Goal: Task Accomplishment & Management: Manage account settings

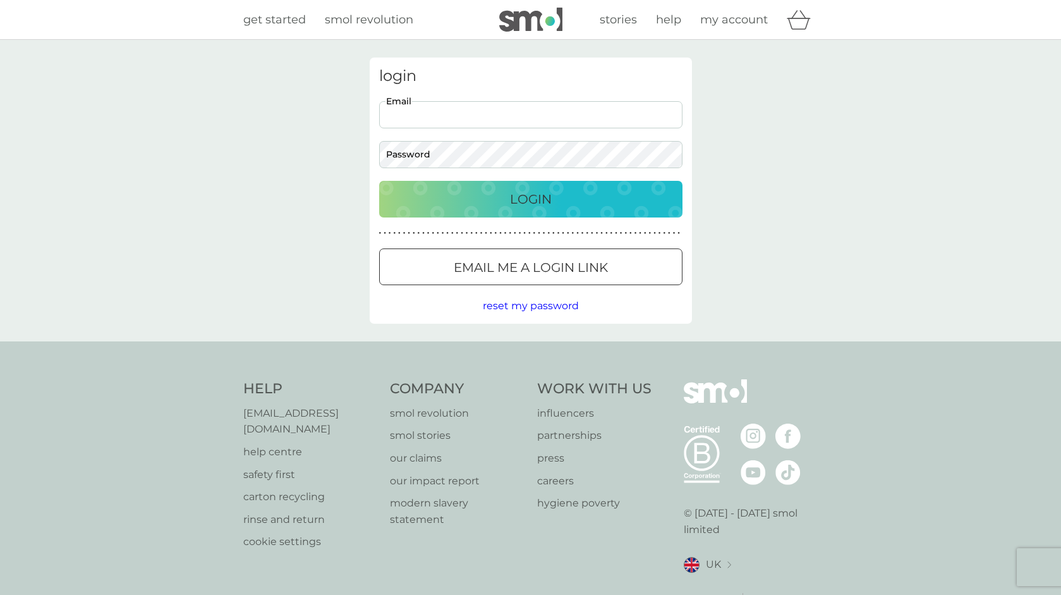
type input "[EMAIL_ADDRESS][DOMAIN_NAME]"
click at [530, 198] on button "Login" at bounding box center [530, 199] width 303 height 37
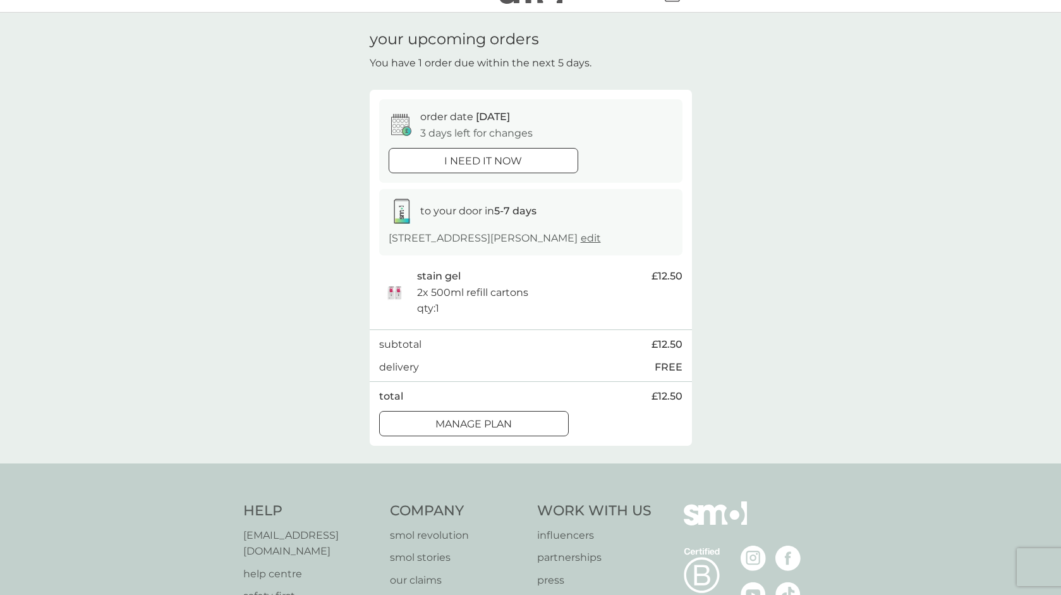
click at [488, 418] on div at bounding box center [474, 423] width 46 height 13
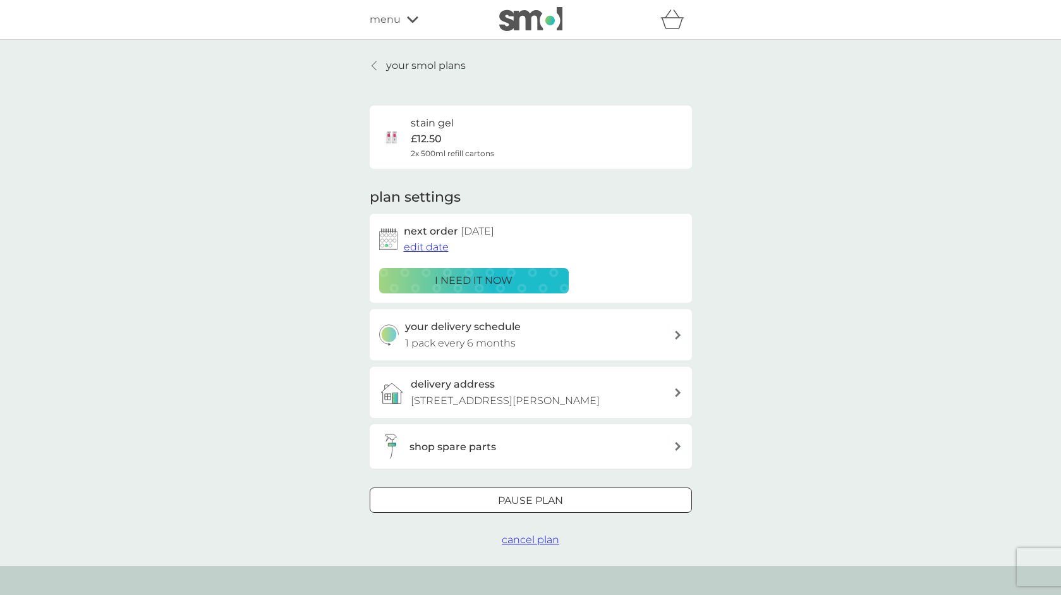
click at [434, 243] on span "edit date" at bounding box center [426, 247] width 45 height 12
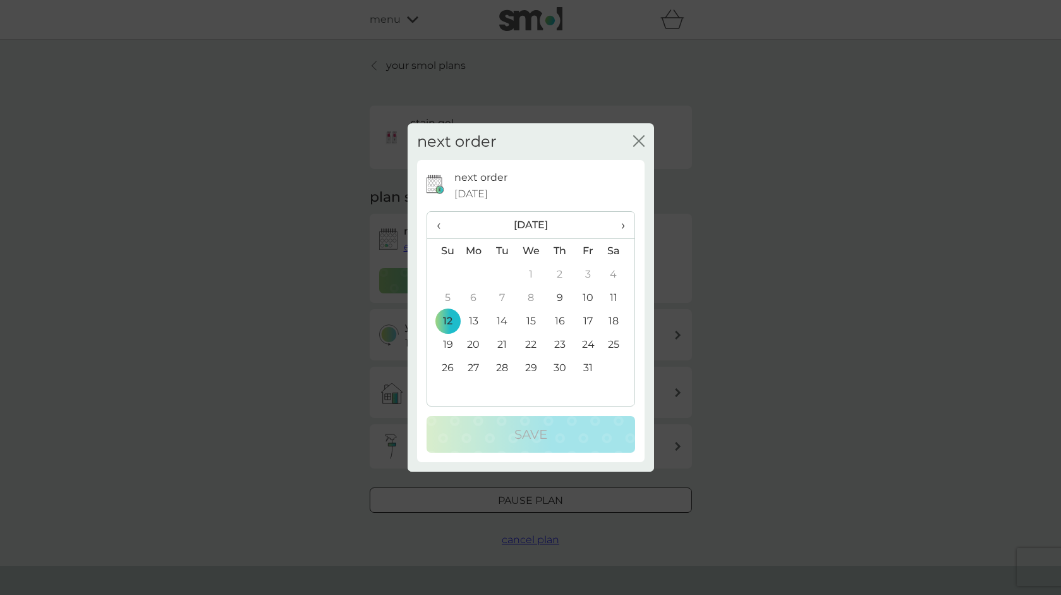
click at [623, 221] on span "›" at bounding box center [618, 225] width 13 height 27
click at [475, 313] on td "15" at bounding box center [473, 320] width 29 height 23
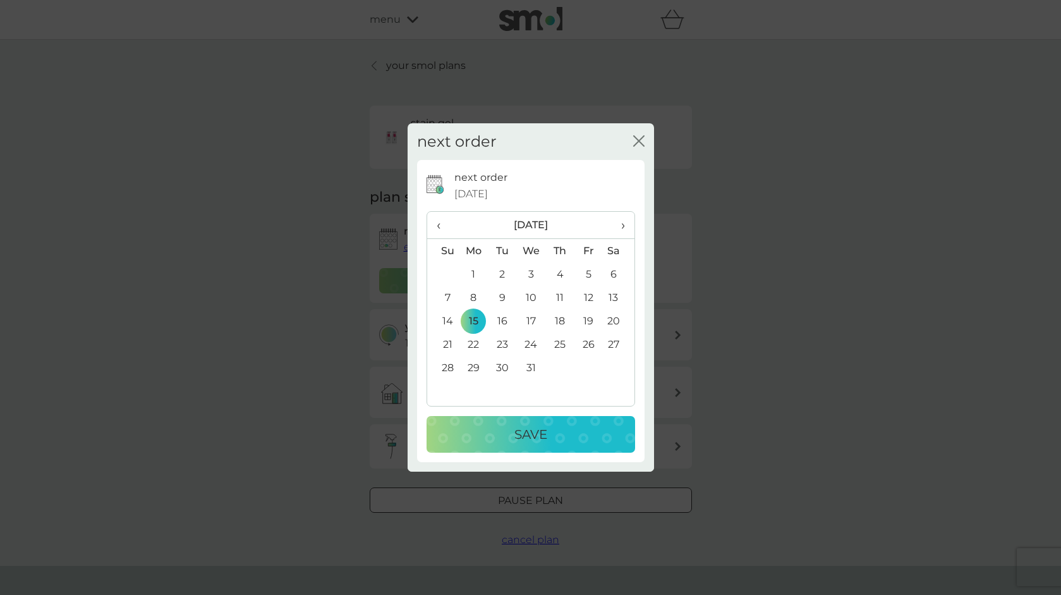
click at [526, 439] on p "Save" at bounding box center [530, 434] width 33 height 20
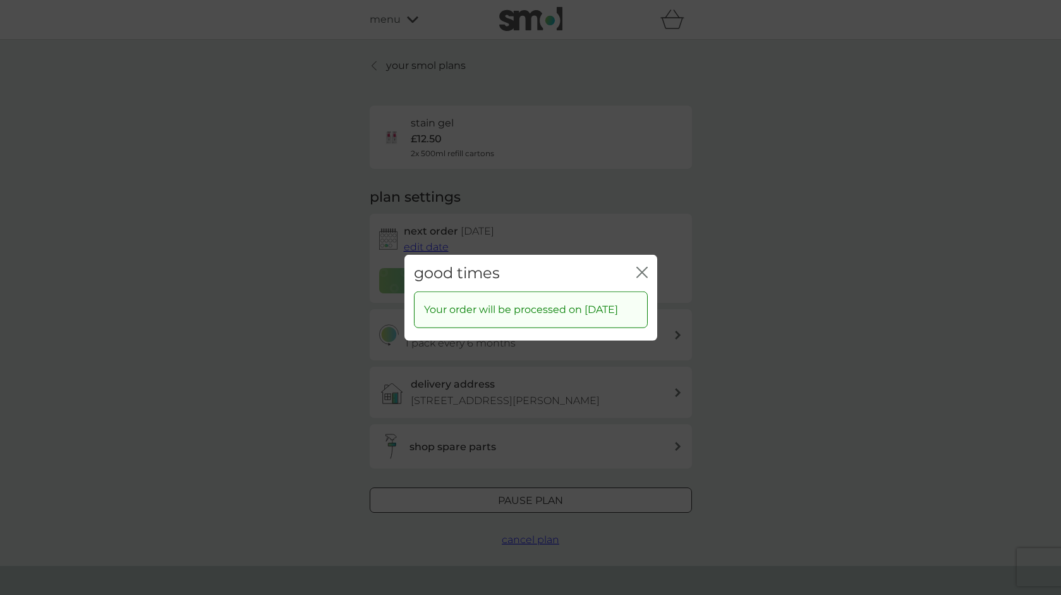
click at [641, 266] on icon "close" at bounding box center [641, 271] width 11 height 11
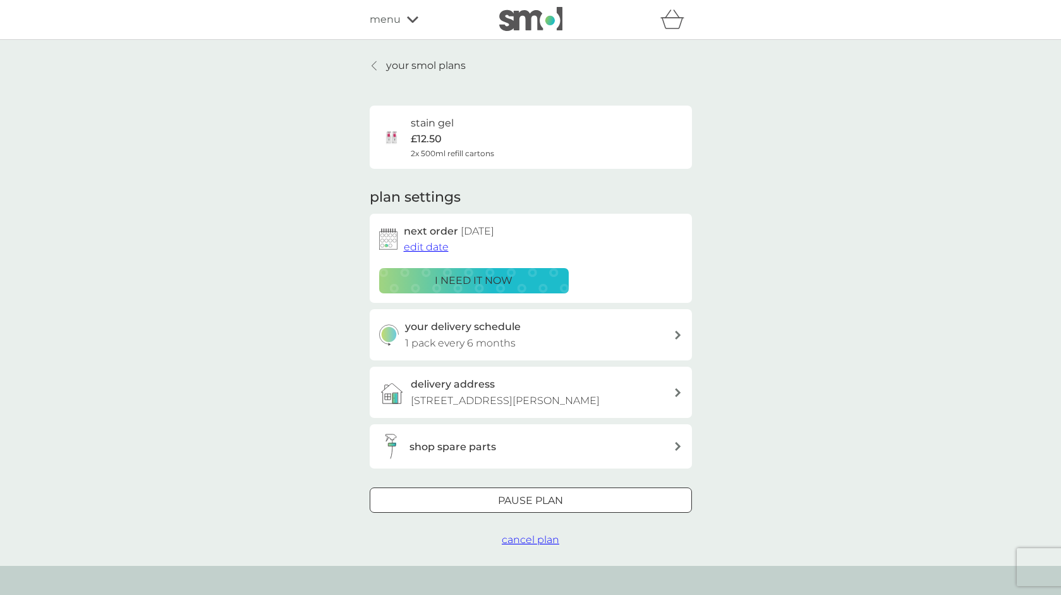
click at [457, 66] on p "your smol plans" at bounding box center [426, 66] width 80 height 16
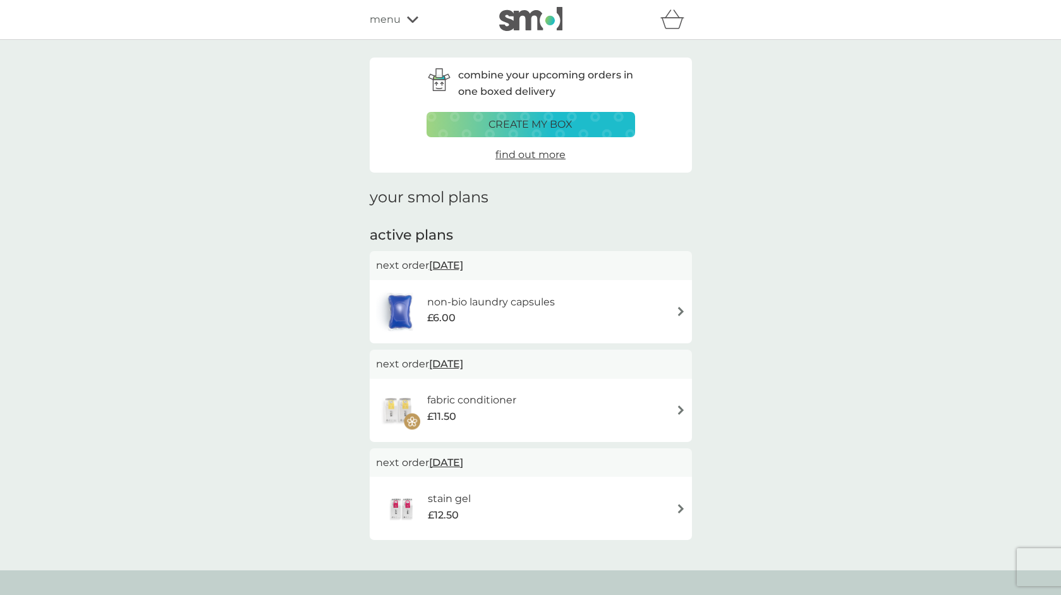
click at [606, 398] on div "fabric conditioner £11.50" at bounding box center [531, 410] width 310 height 44
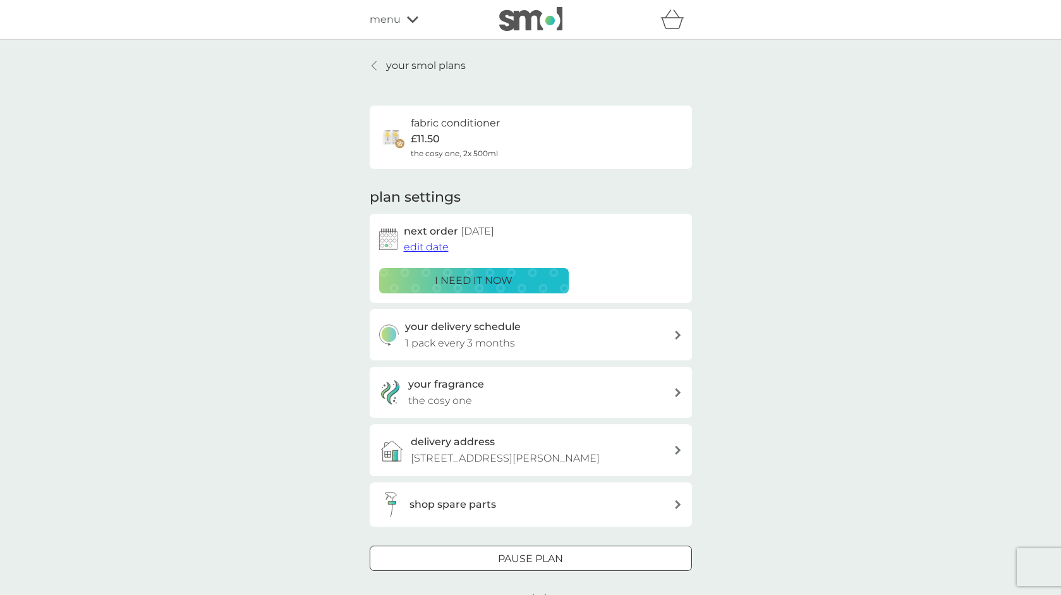
click at [659, 338] on div "your delivery schedule 1 pack every 3 months" at bounding box center [539, 335] width 269 height 32
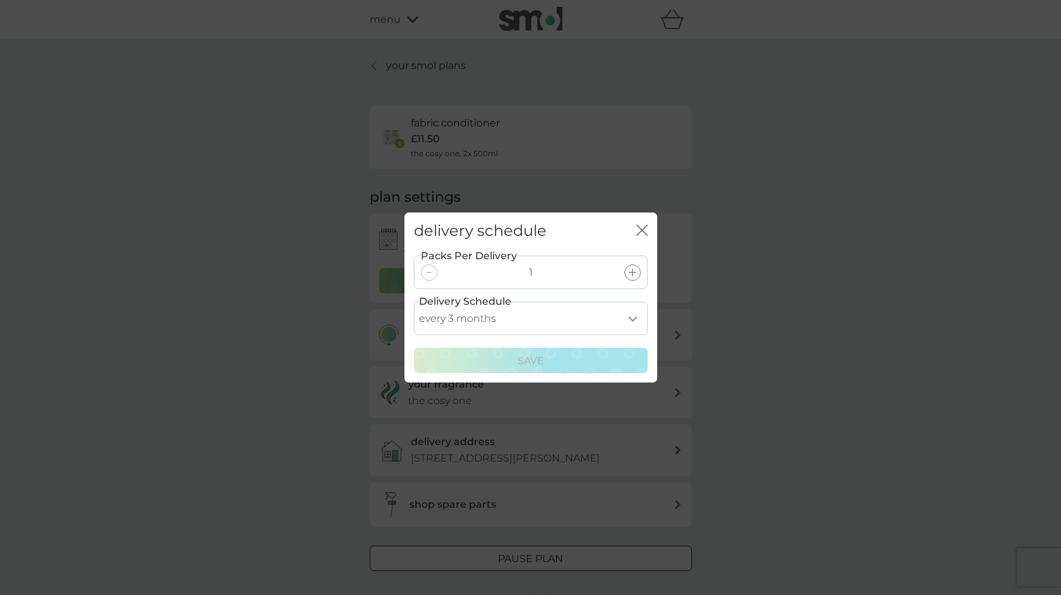
select select "6"
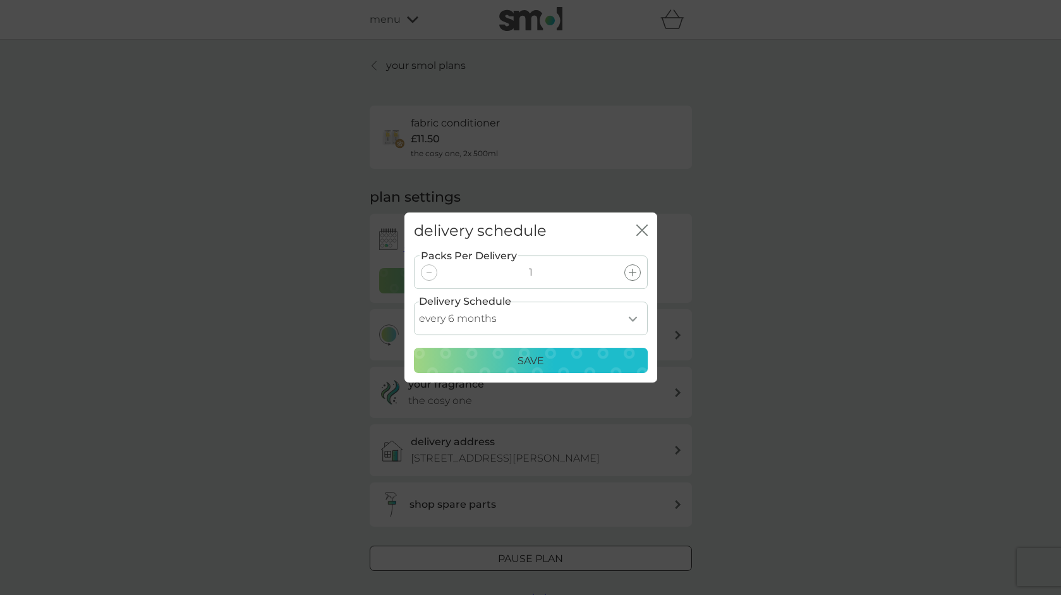
click at [557, 358] on div "Save" at bounding box center [530, 361] width 217 height 16
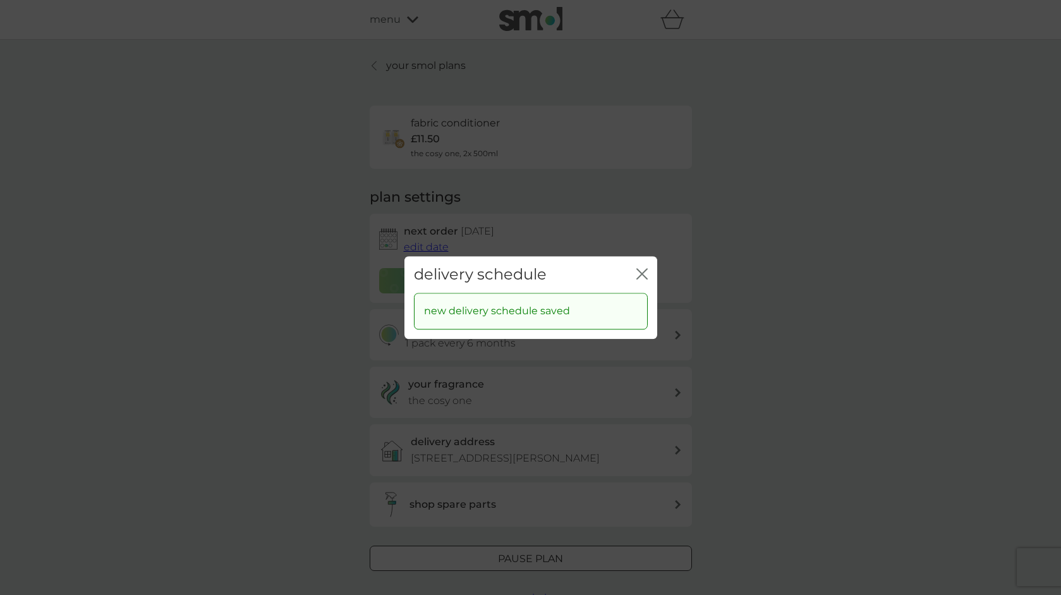
click at [640, 272] on icon "close" at bounding box center [639, 274] width 5 height 10
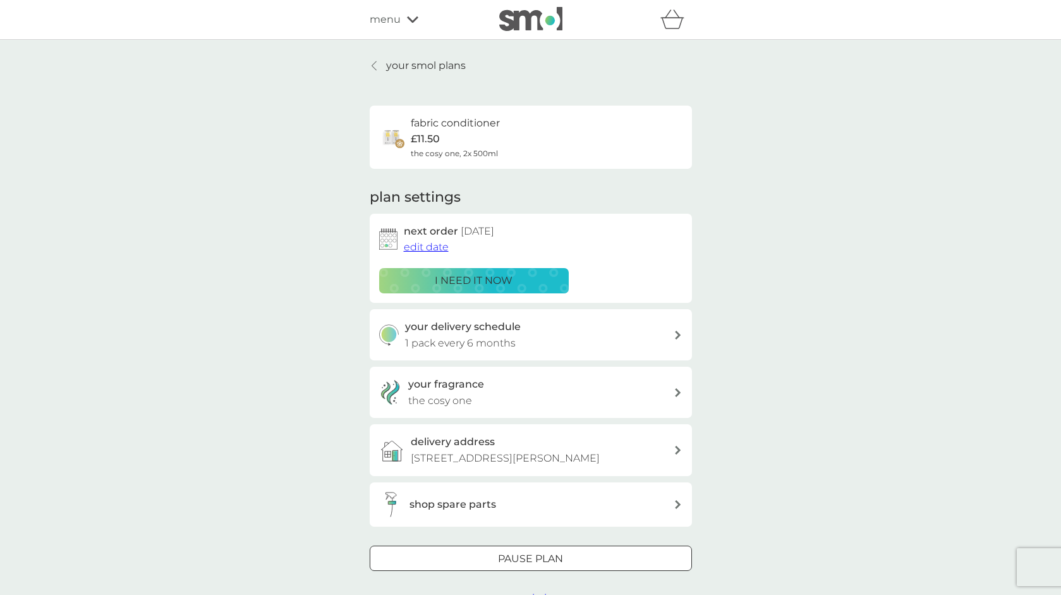
click at [432, 247] on span "edit date" at bounding box center [426, 247] width 45 height 12
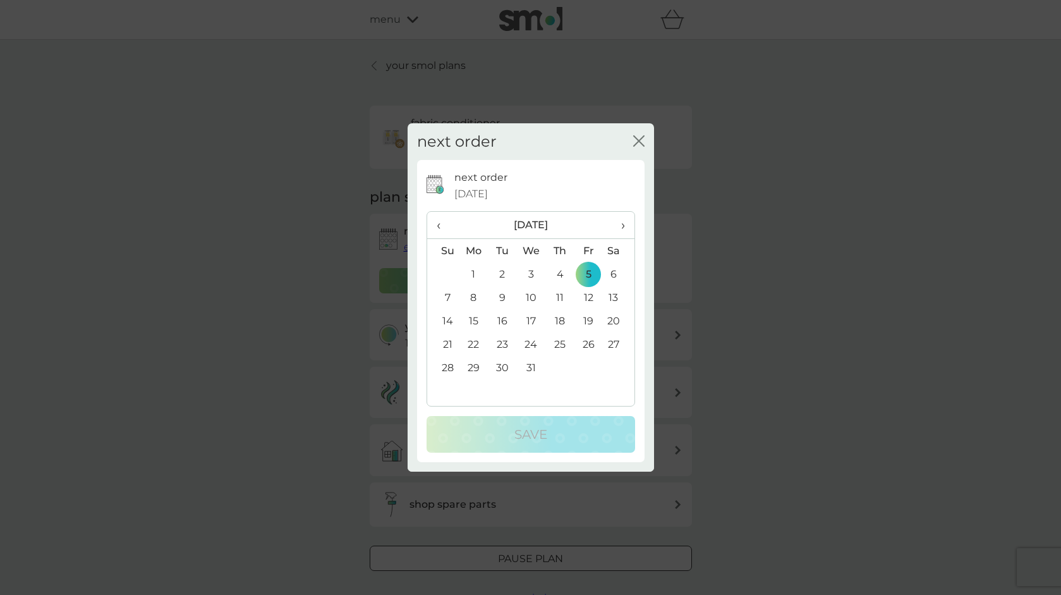
click at [473, 319] on td "15" at bounding box center [473, 320] width 29 height 23
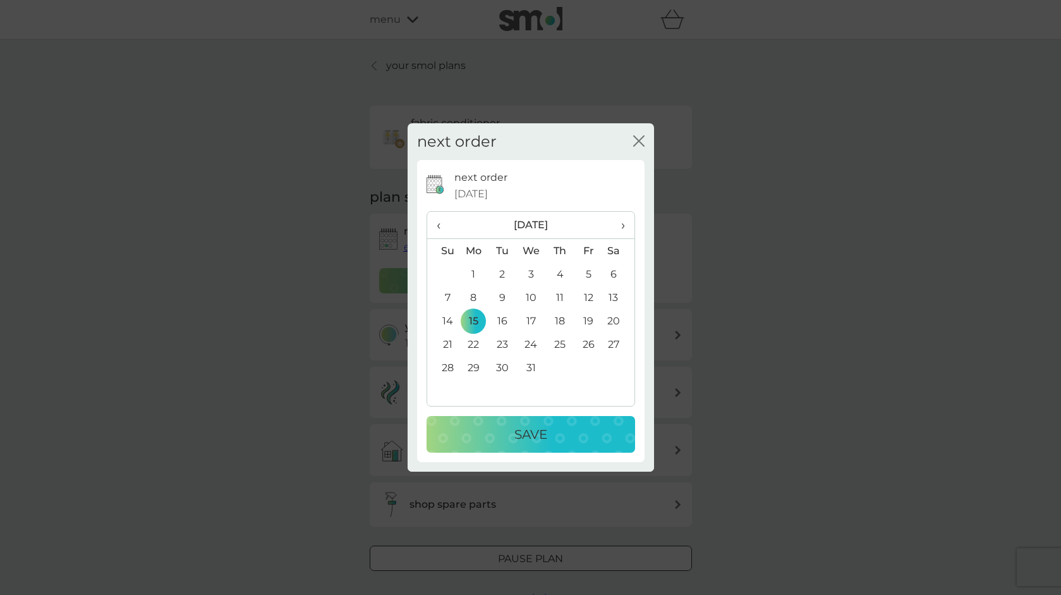
click at [525, 429] on p "Save" at bounding box center [530, 434] width 33 height 20
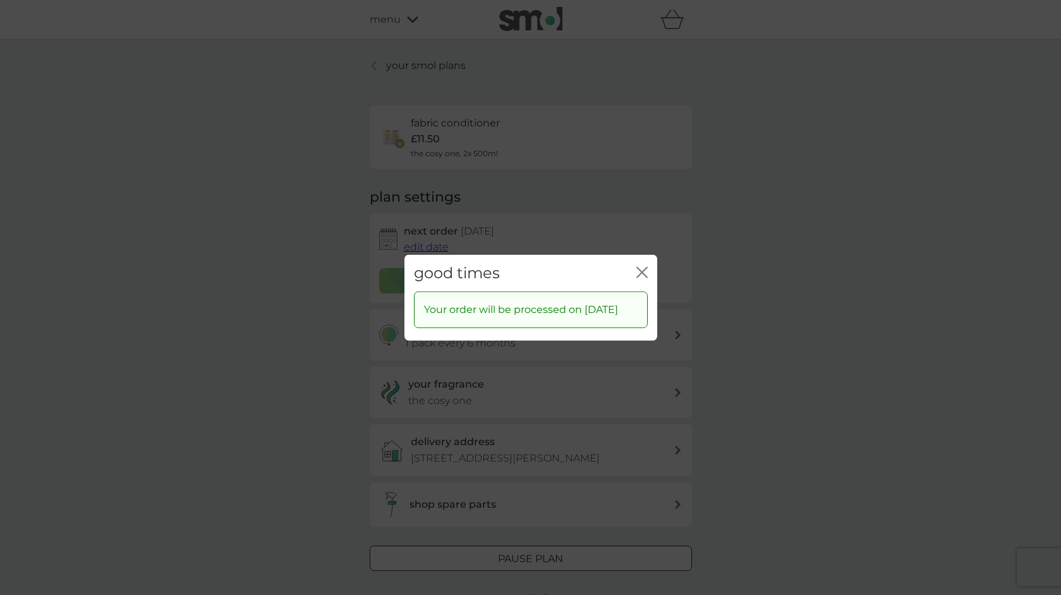
click at [642, 266] on icon "close" at bounding box center [641, 271] width 11 height 11
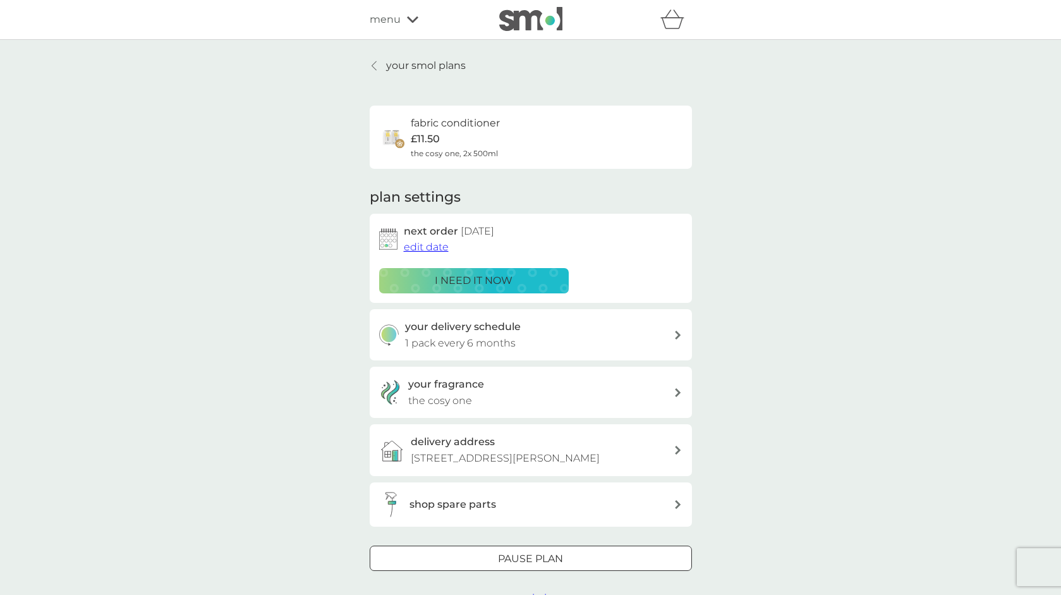
click at [609, 383] on div "your fragrance the cosy one" at bounding box center [540, 392] width 265 height 32
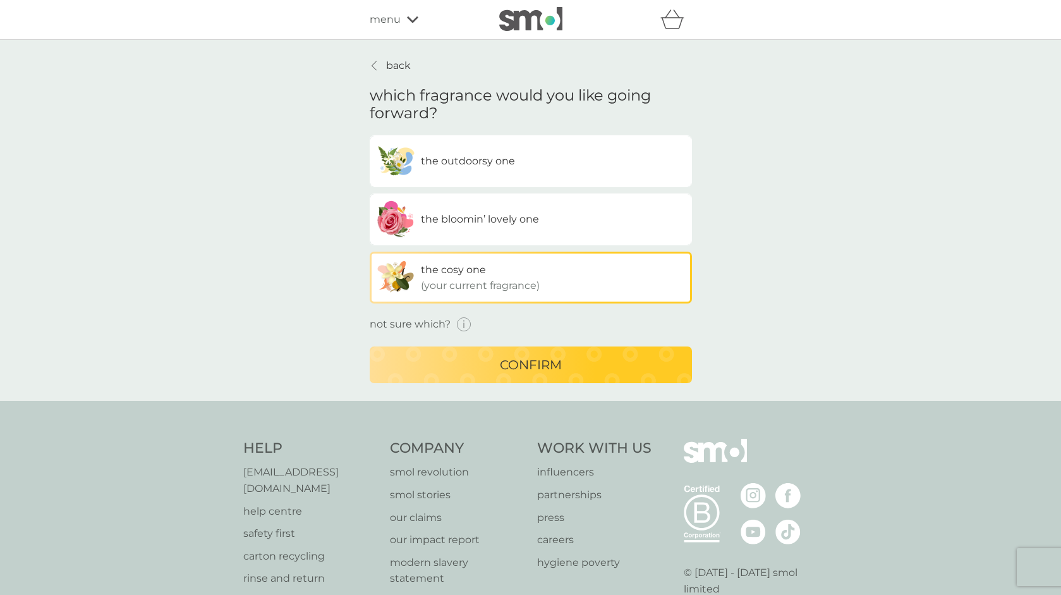
click at [547, 158] on label "the outdoorsy one" at bounding box center [531, 161] width 322 height 52
click at [370, 135] on input "the outdoorsy one" at bounding box center [370, 135] width 0 height 0
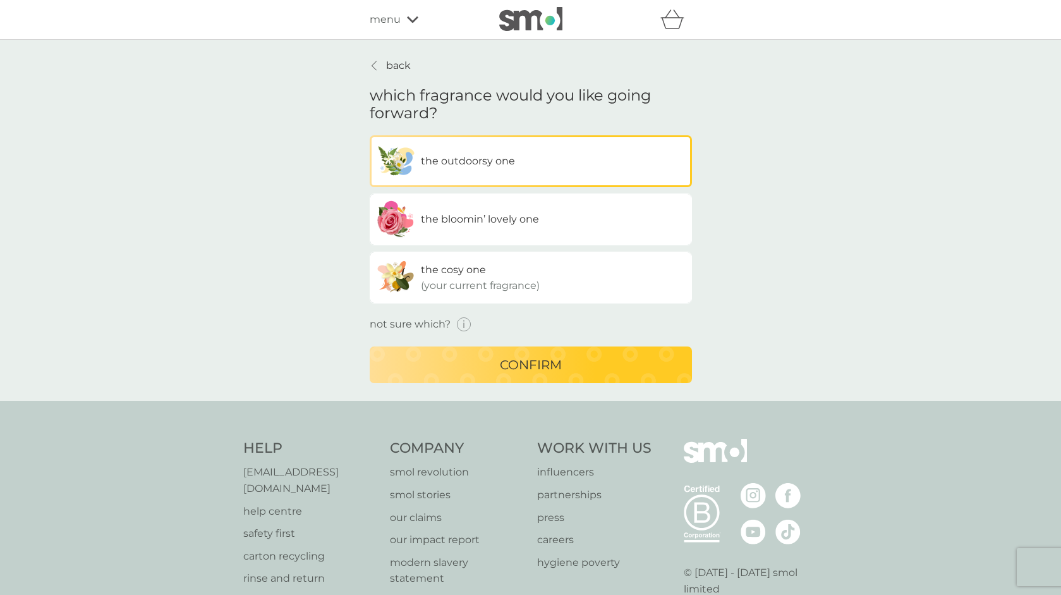
click at [536, 363] on p "confirm" at bounding box center [531, 365] width 62 height 20
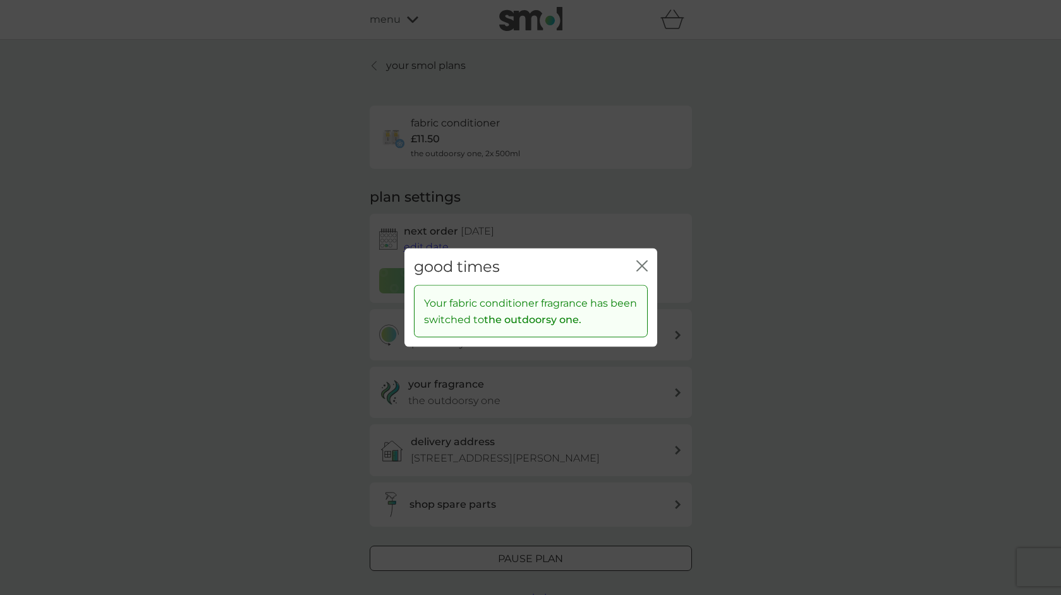
click at [643, 265] on icon "close" at bounding box center [644, 265] width 5 height 10
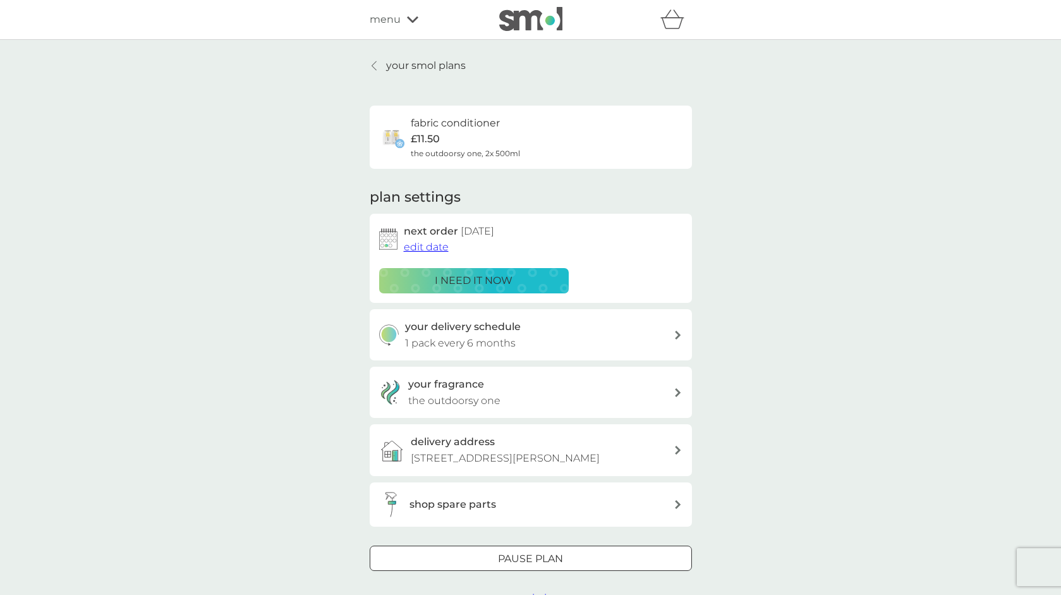
click at [396, 62] on p "your smol plans" at bounding box center [426, 66] width 80 height 16
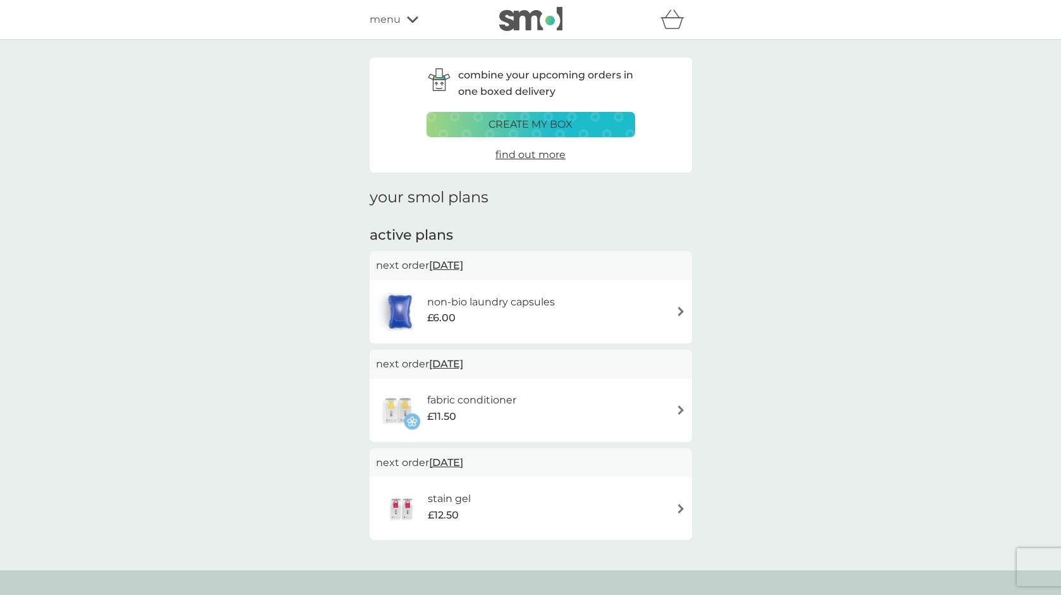
click at [578, 404] on div "fabric conditioner £11.50" at bounding box center [531, 410] width 310 height 44
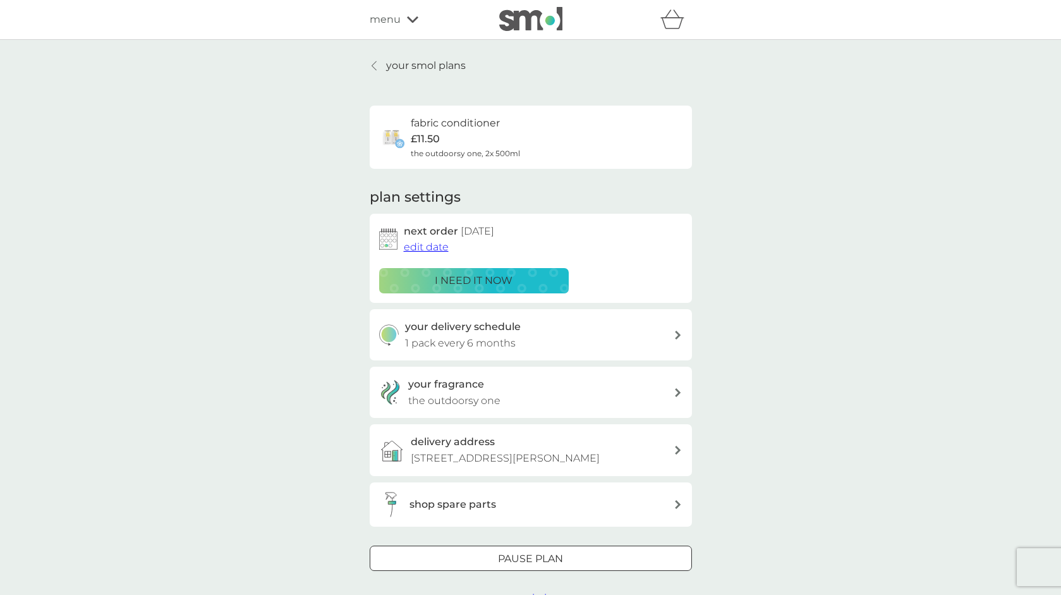
click at [514, 552] on div at bounding box center [531, 558] width 46 height 13
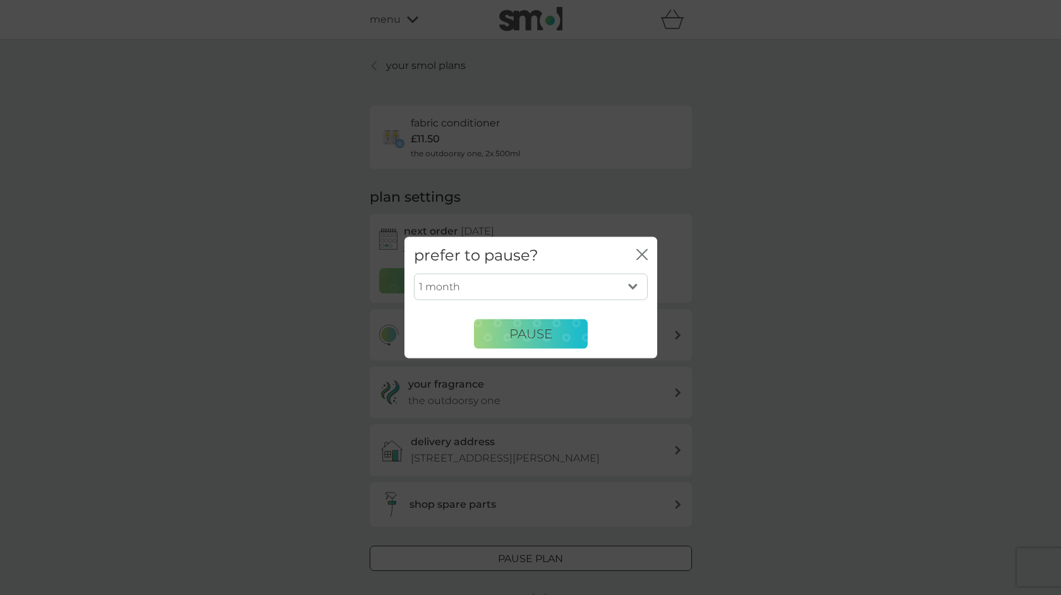
click at [643, 251] on icon "close" at bounding box center [641, 253] width 11 height 11
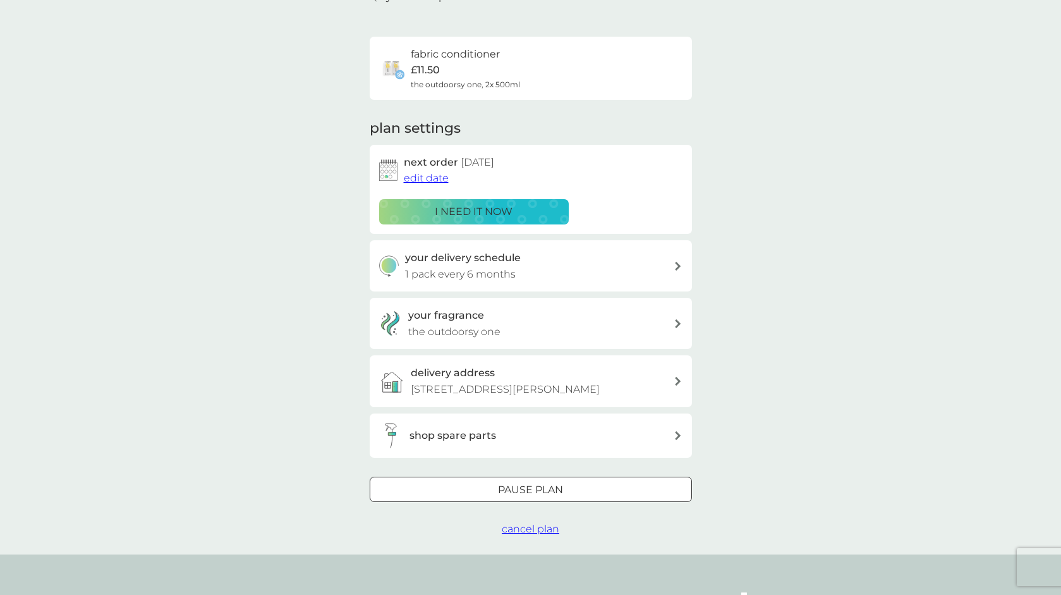
scroll to position [85, 0]
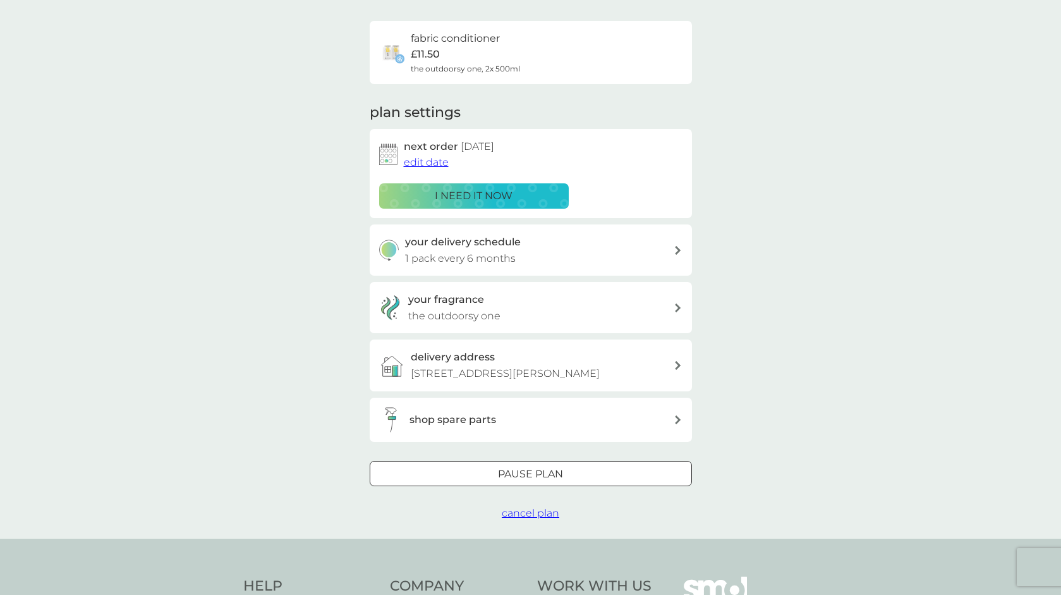
click at [528, 468] on div at bounding box center [531, 473] width 46 height 13
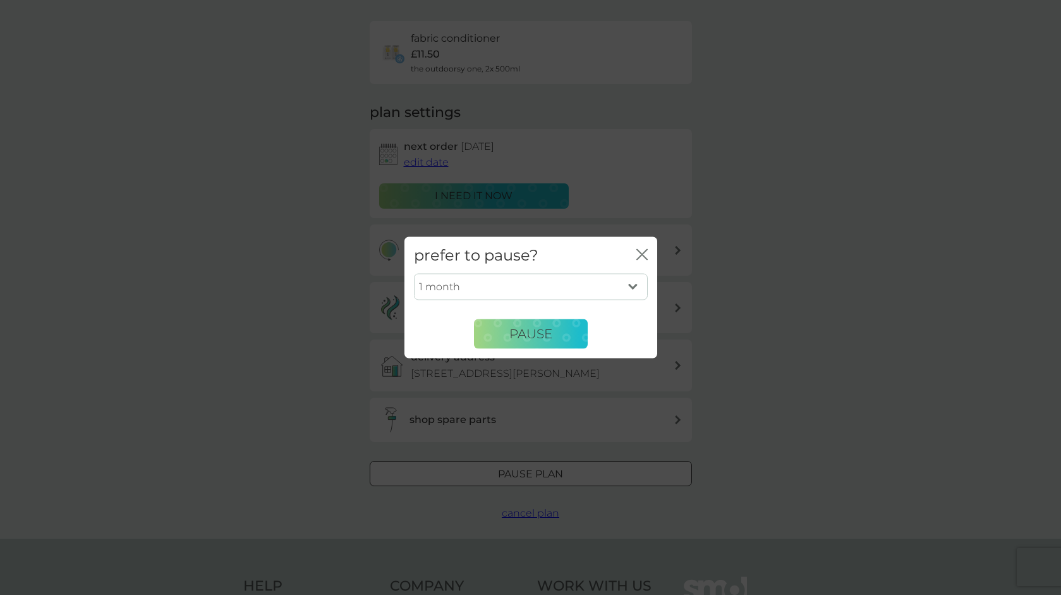
select select "6"
click at [536, 325] on button "Pause" at bounding box center [531, 334] width 114 height 30
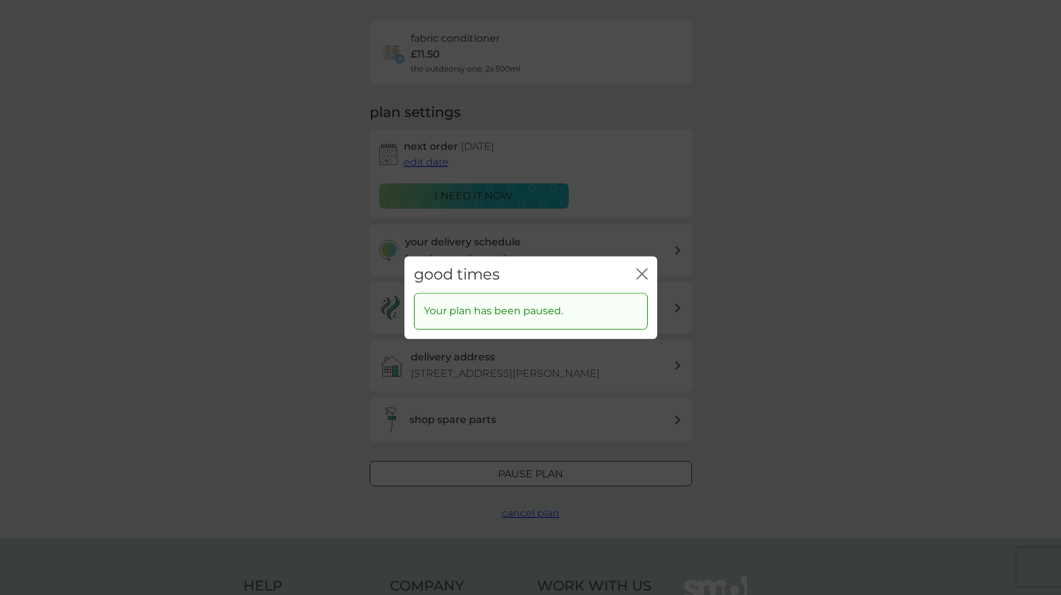
click at [645, 274] on icon "close" at bounding box center [641, 273] width 11 height 11
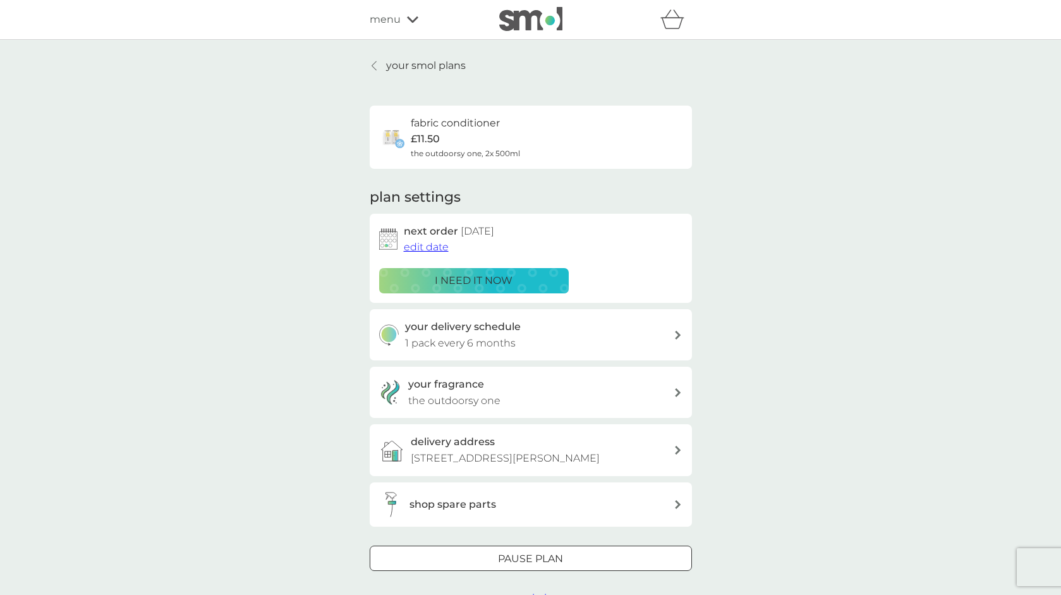
scroll to position [0, 0]
click at [430, 63] on p "your smol plans" at bounding box center [426, 66] width 80 height 16
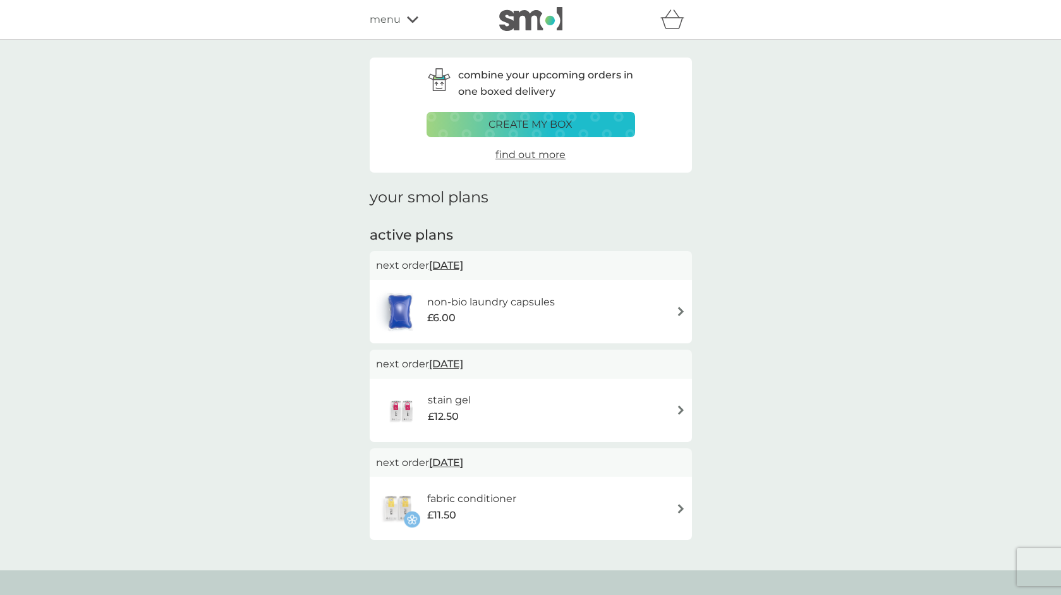
click at [533, 301] on h6 "non-bio laundry capsules" at bounding box center [491, 302] width 128 height 16
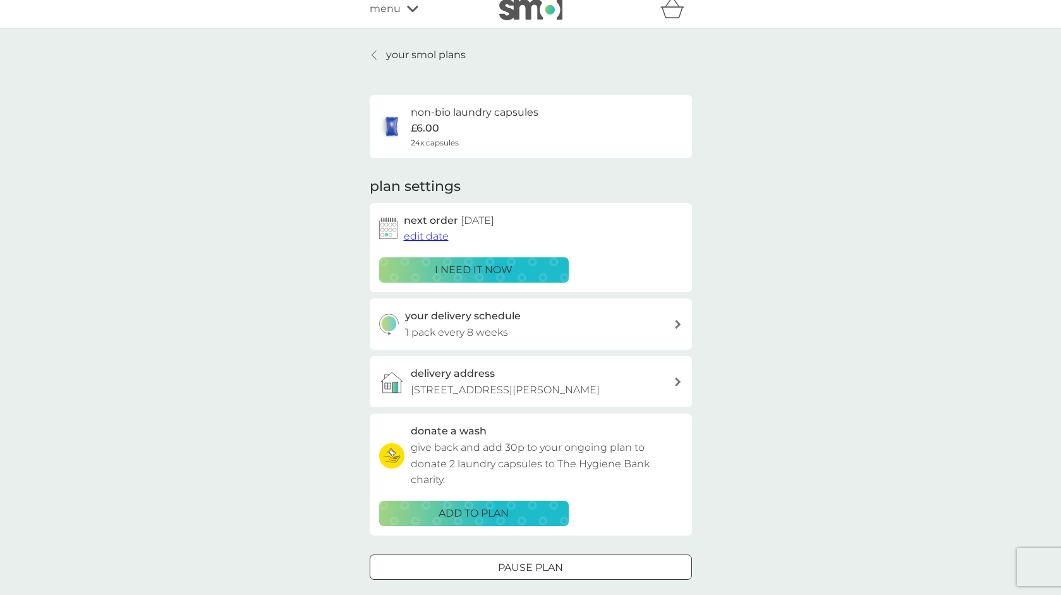
scroll to position [15, 0]
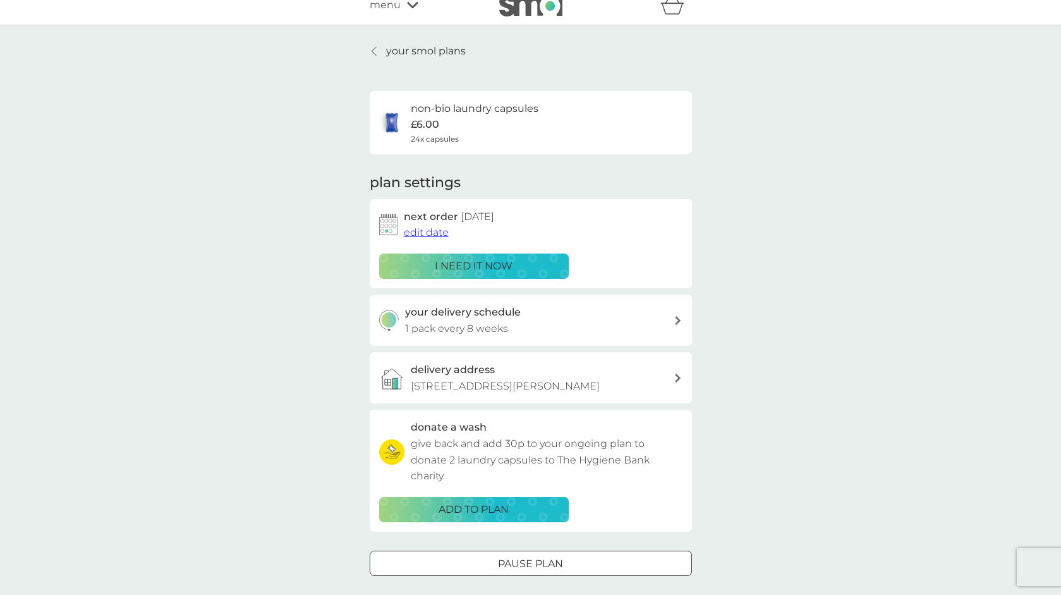
click at [526, 315] on div "your delivery schedule 1 pack every 8 weeks" at bounding box center [539, 320] width 269 height 32
select select "56"
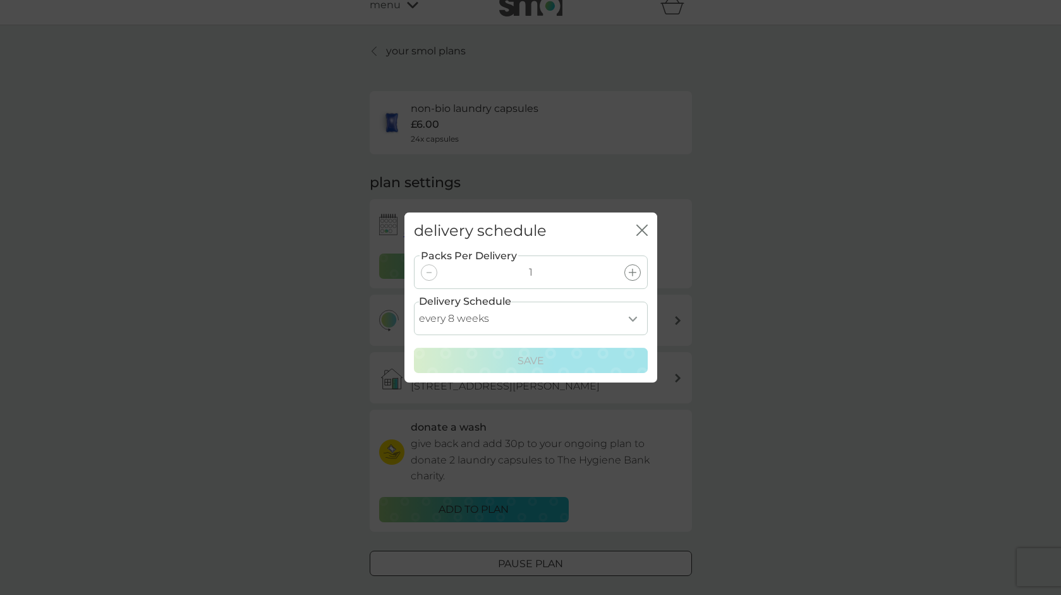
click at [648, 228] on div "delivery schedule close" at bounding box center [530, 230] width 253 height 37
click at [643, 227] on icon "close" at bounding box center [641, 229] width 11 height 11
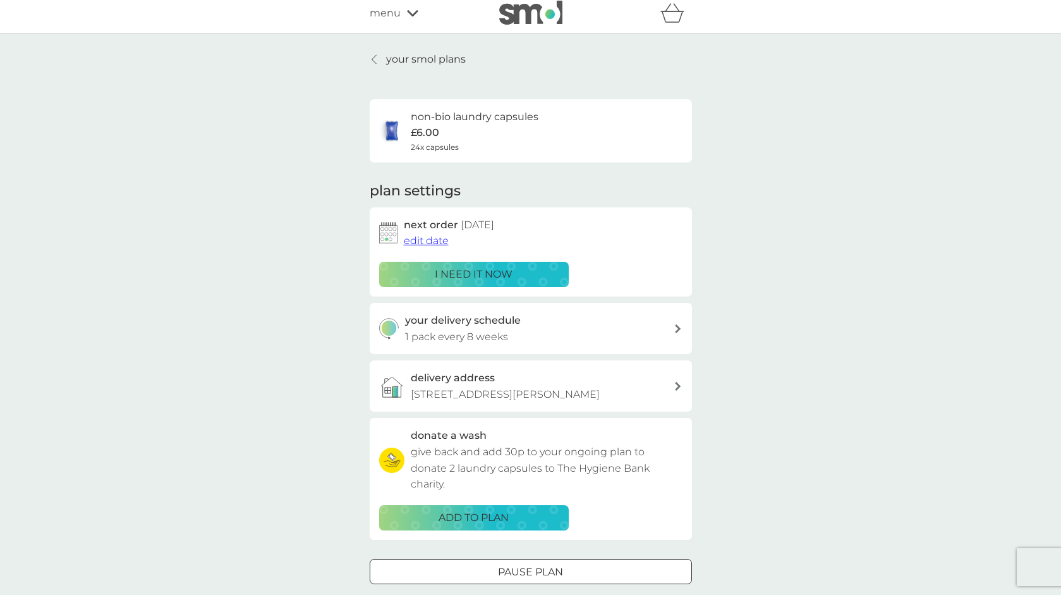
scroll to position [4, 0]
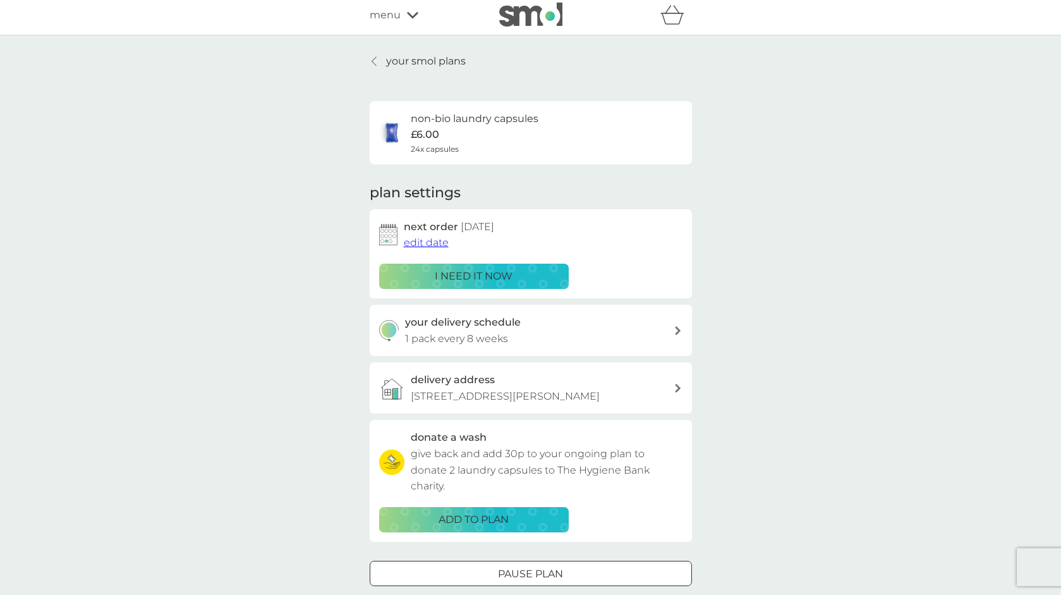
click at [671, 143] on div "non-bio laundry capsules £6.00 24x capsules" at bounding box center [530, 133] width 303 height 44
click at [447, 144] on span "24x capsules" at bounding box center [435, 149] width 48 height 12
click at [419, 240] on span "edit date" at bounding box center [426, 242] width 45 height 12
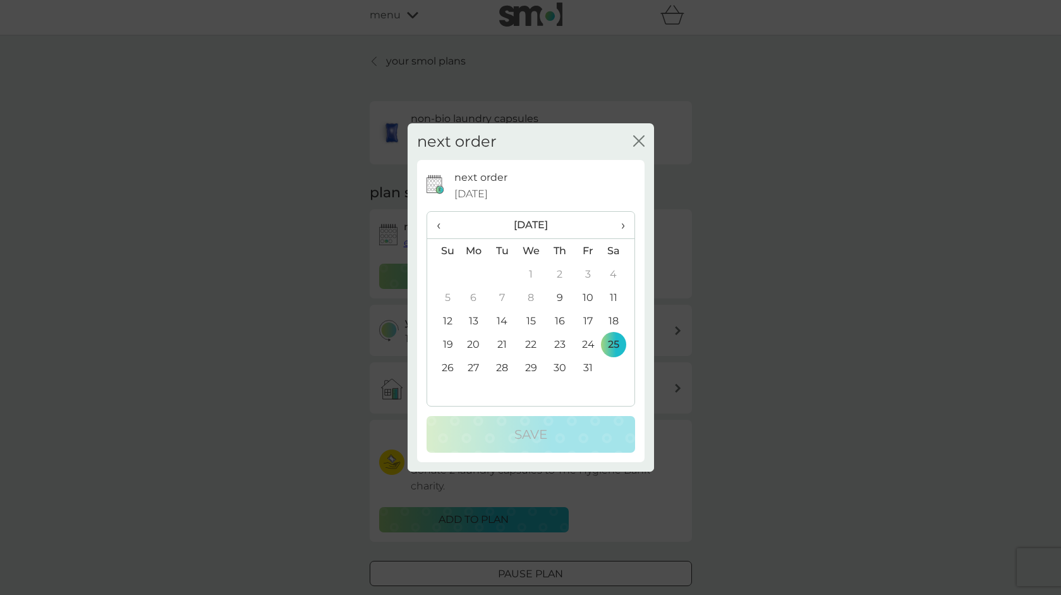
click at [472, 319] on td "13" at bounding box center [473, 320] width 29 height 23
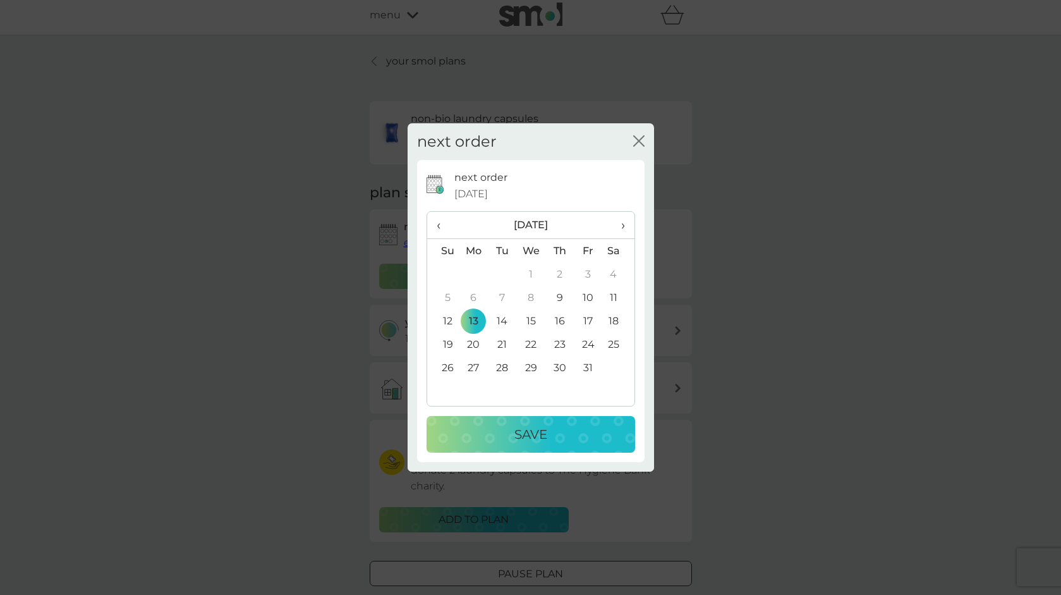
click at [528, 430] on p "Save" at bounding box center [530, 434] width 33 height 20
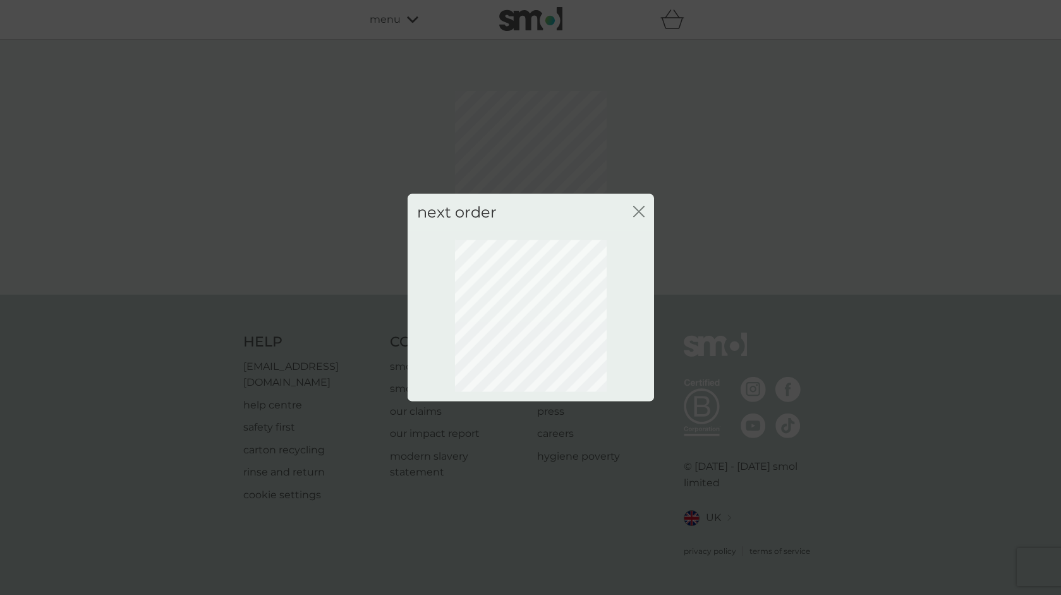
scroll to position [0, 0]
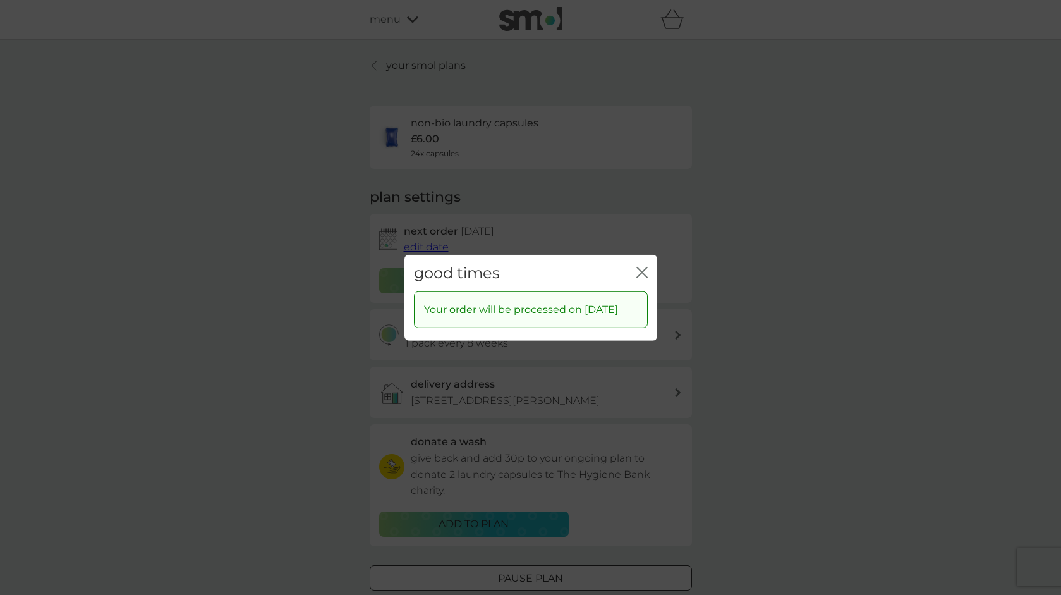
click at [641, 267] on icon "close" at bounding box center [639, 272] width 5 height 10
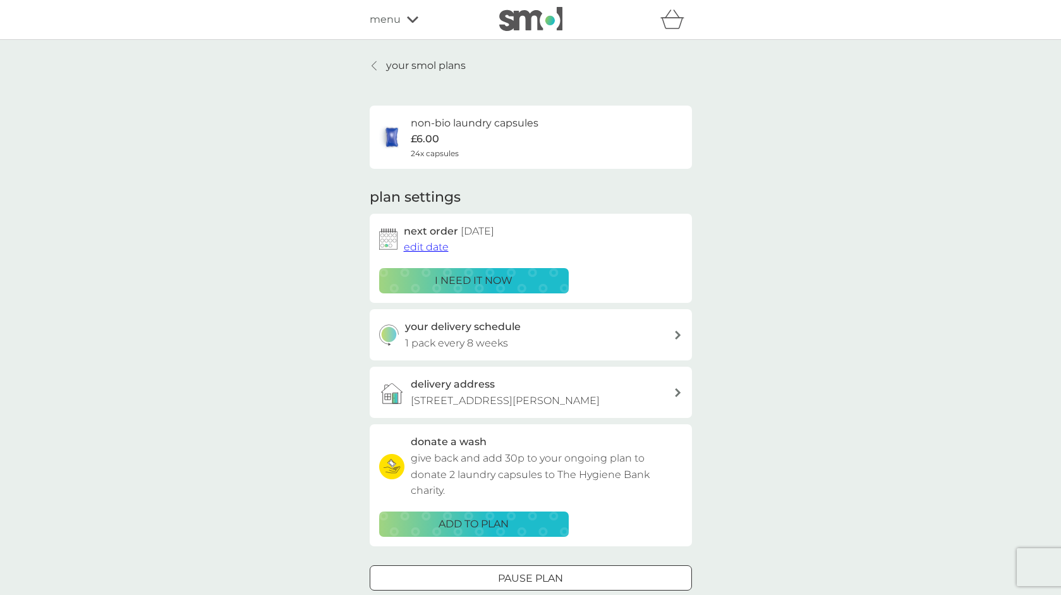
click at [545, 333] on div "your delivery schedule 1 pack every 8 weeks" at bounding box center [539, 335] width 269 height 32
select select "56"
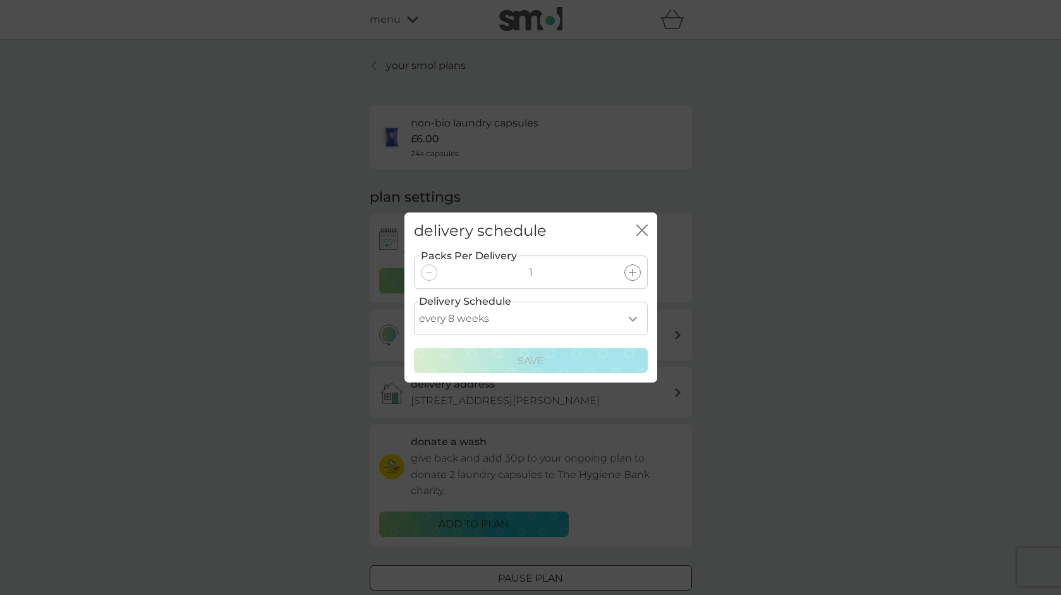
click at [643, 231] on icon "close" at bounding box center [644, 230] width 5 height 10
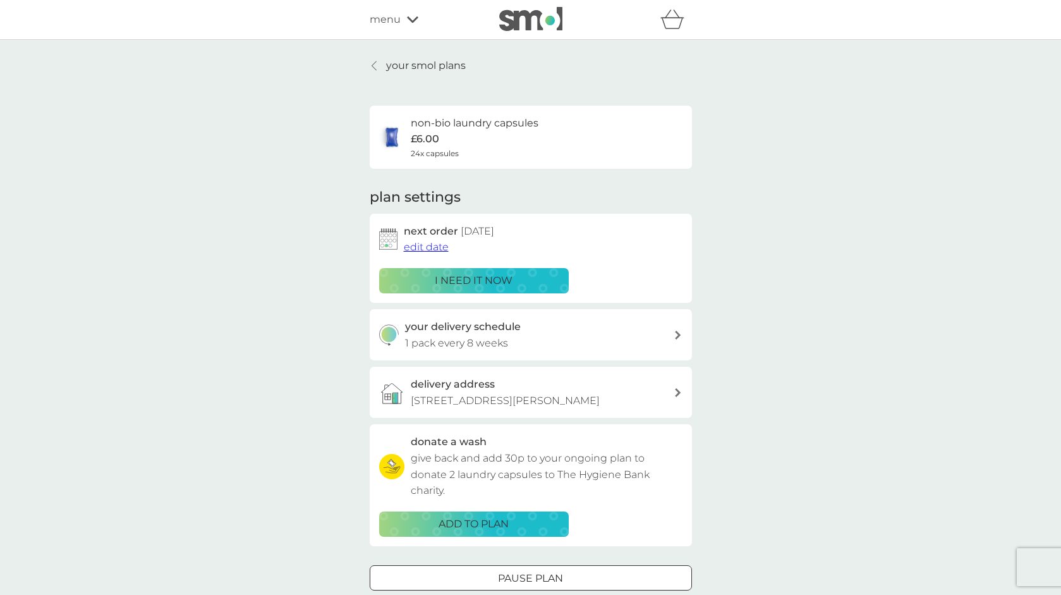
click at [383, 16] on span "menu" at bounding box center [385, 19] width 31 height 16
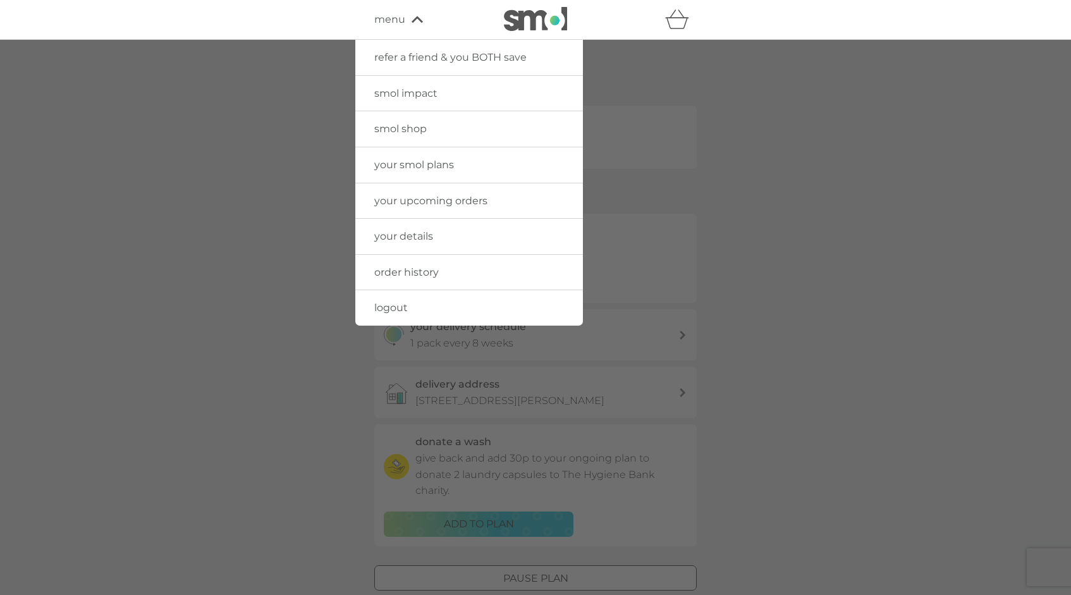
click at [436, 159] on span "your smol plans" at bounding box center [414, 165] width 80 height 12
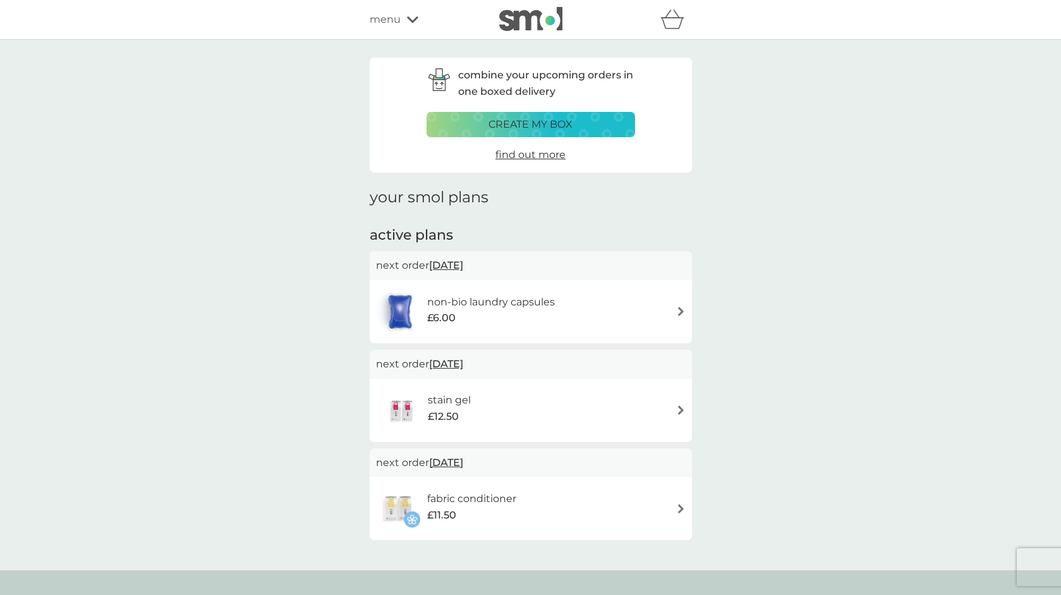
click at [388, 23] on span "menu" at bounding box center [385, 19] width 31 height 16
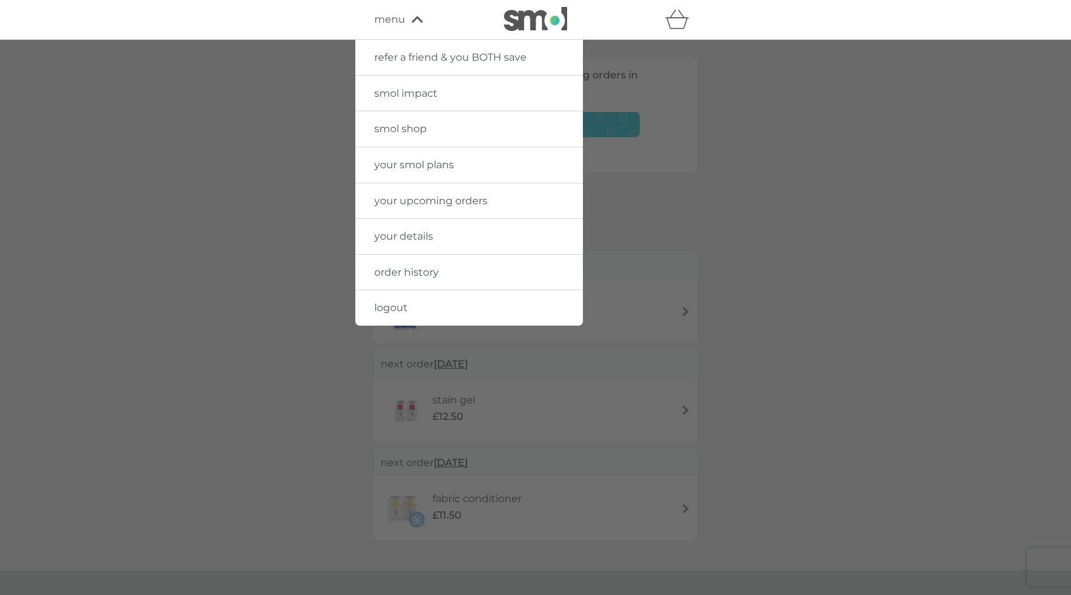
click at [394, 267] on span "order history" at bounding box center [406, 272] width 64 height 12
